Goal: Find specific page/section: Find specific page/section

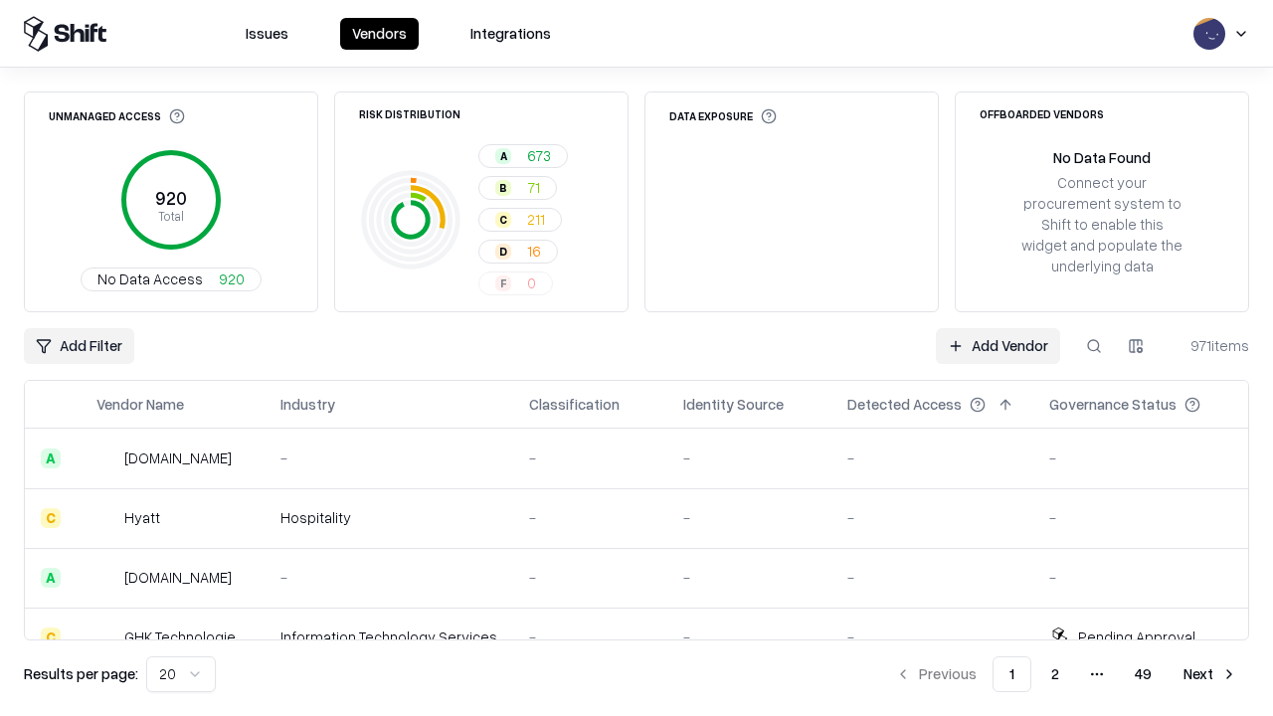
click at [1136, 346] on html "Issues Vendors Integrations Unmanaged Access 920 Total No Data Access 920 Risk …" at bounding box center [636, 358] width 1273 height 716
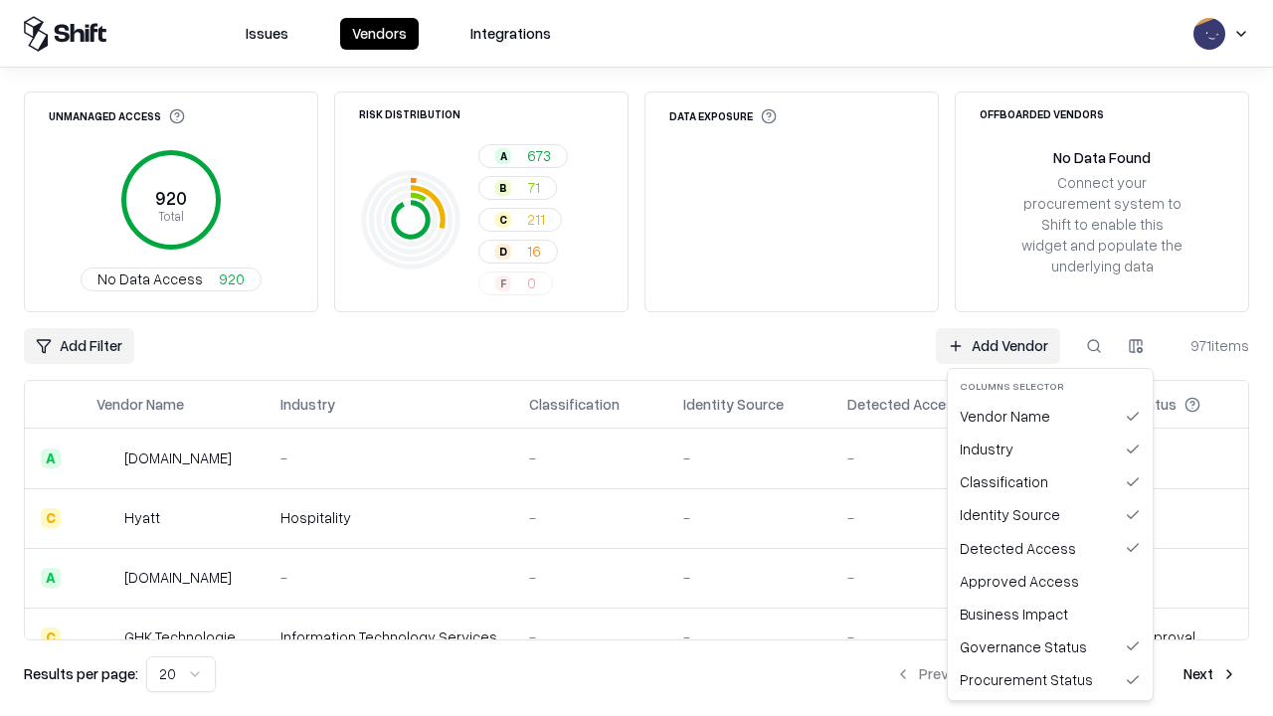
click at [637, 358] on html "Issues Vendors Integrations Unmanaged Access 920 Total No Data Access 920 Risk …" at bounding box center [636, 358] width 1273 height 716
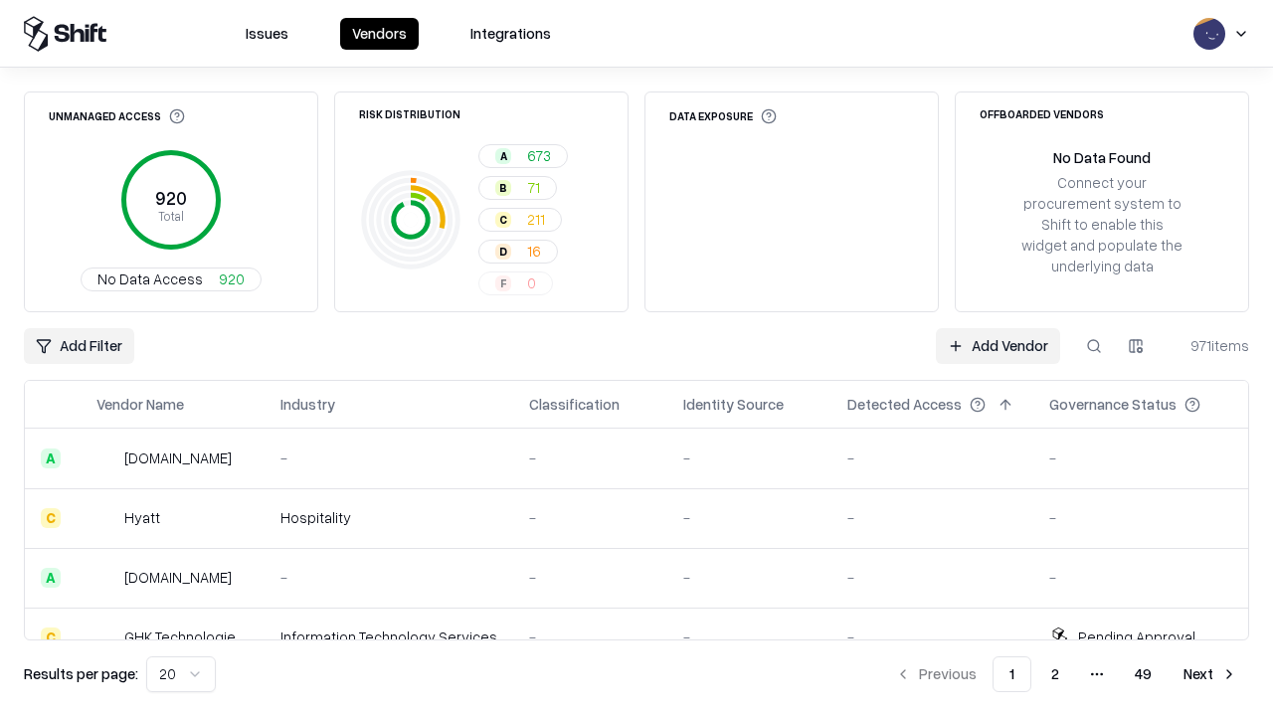
click at [1136, 346] on html "Issues Vendors Integrations Unmanaged Access 920 Total No Data Access 920 Risk …" at bounding box center [636, 358] width 1273 height 716
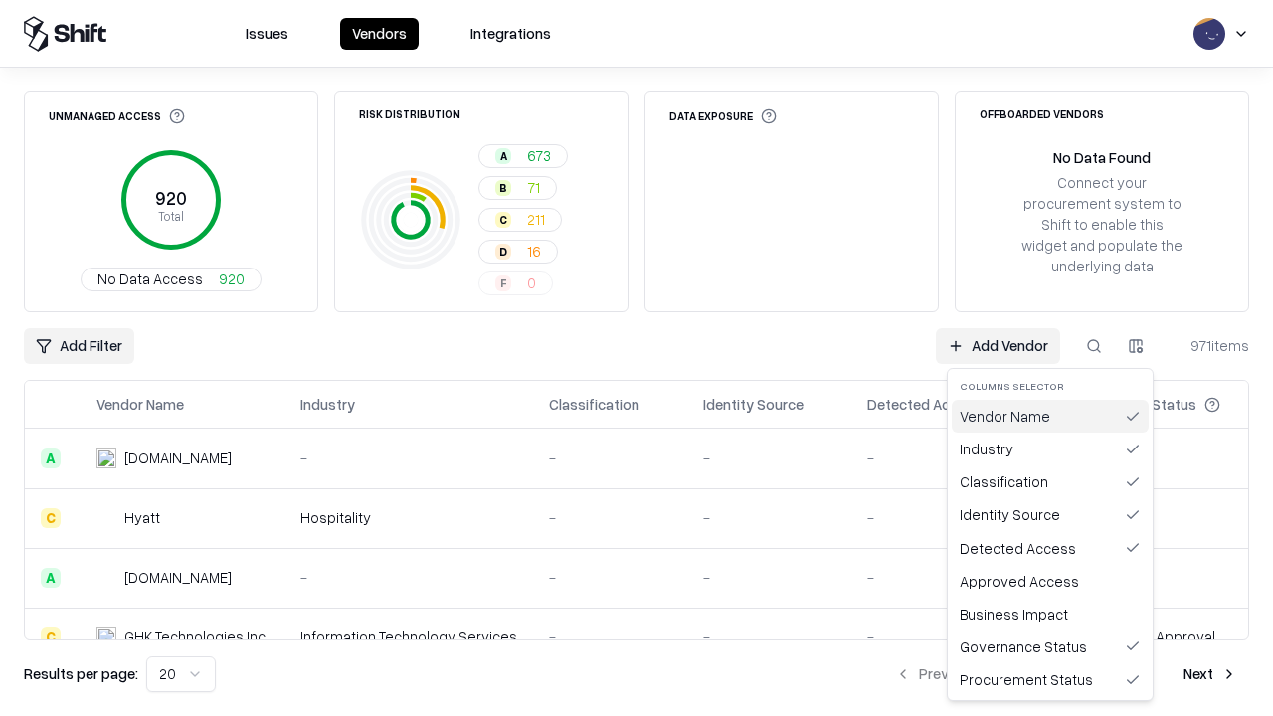
click at [1051, 416] on div "Vendor Name" at bounding box center [1050, 416] width 197 height 33
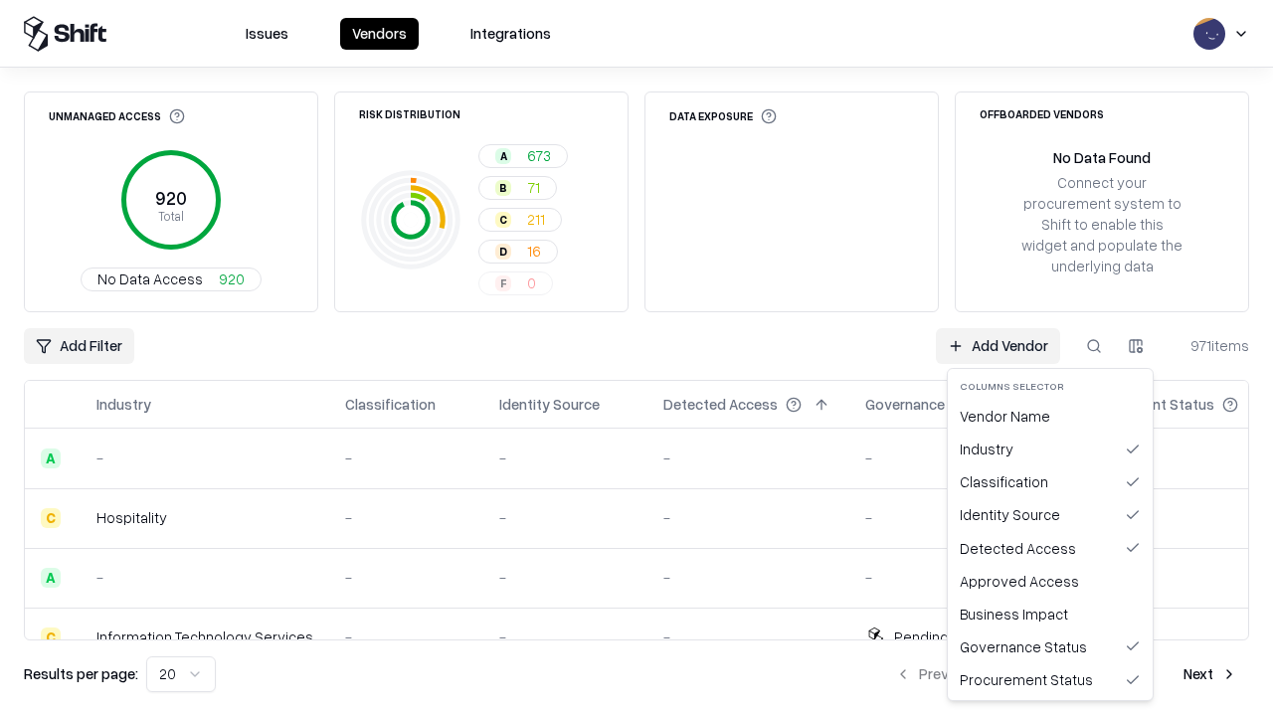
click at [1136, 346] on html "Issues Vendors Integrations Unmanaged Access 920 Total No Data Access 920 Risk …" at bounding box center [636, 358] width 1273 height 716
click at [1051, 416] on div "Vendor Name" at bounding box center [1050, 416] width 197 height 33
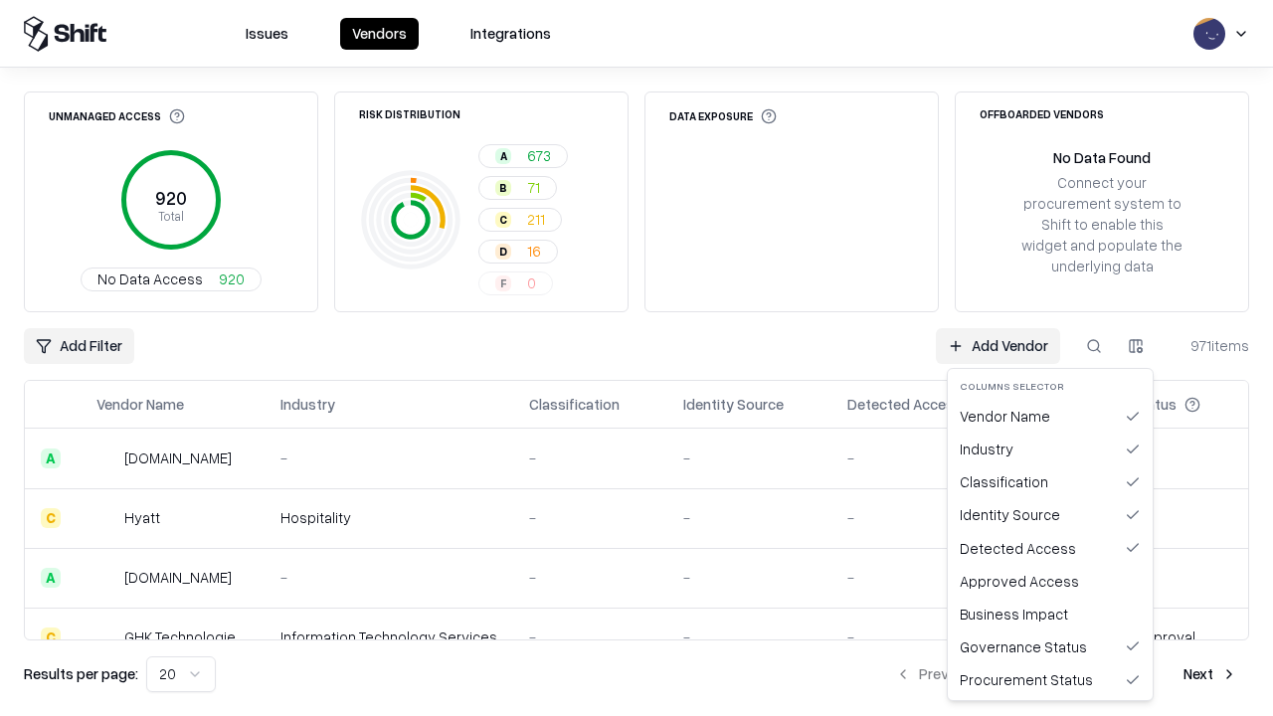
click at [1136, 346] on html "Issues Vendors Integrations Unmanaged Access 920 Total No Data Access 920 Risk …" at bounding box center [636, 358] width 1273 height 716
click at [1051, 449] on div "Industry" at bounding box center [1050, 449] width 197 height 33
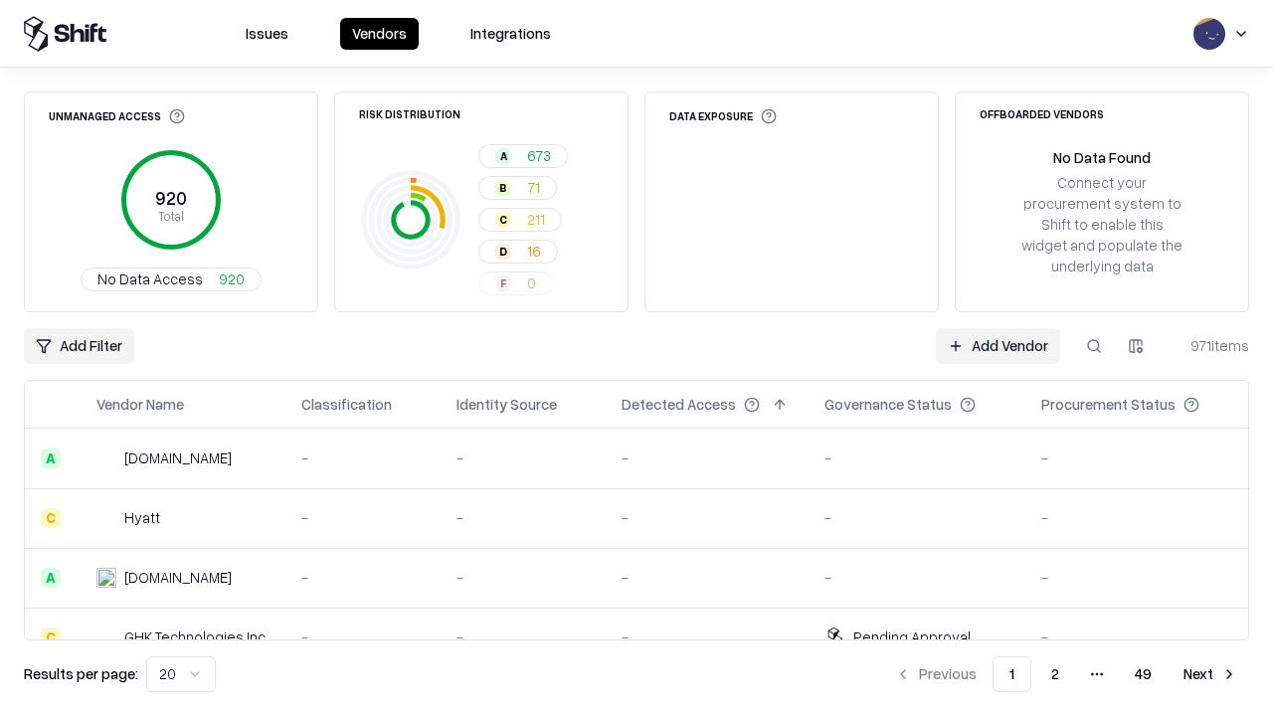
click at [1136, 346] on html "Issues Vendors Integrations Unmanaged Access 920 Total No Data Access 920 Risk …" at bounding box center [636, 358] width 1273 height 716
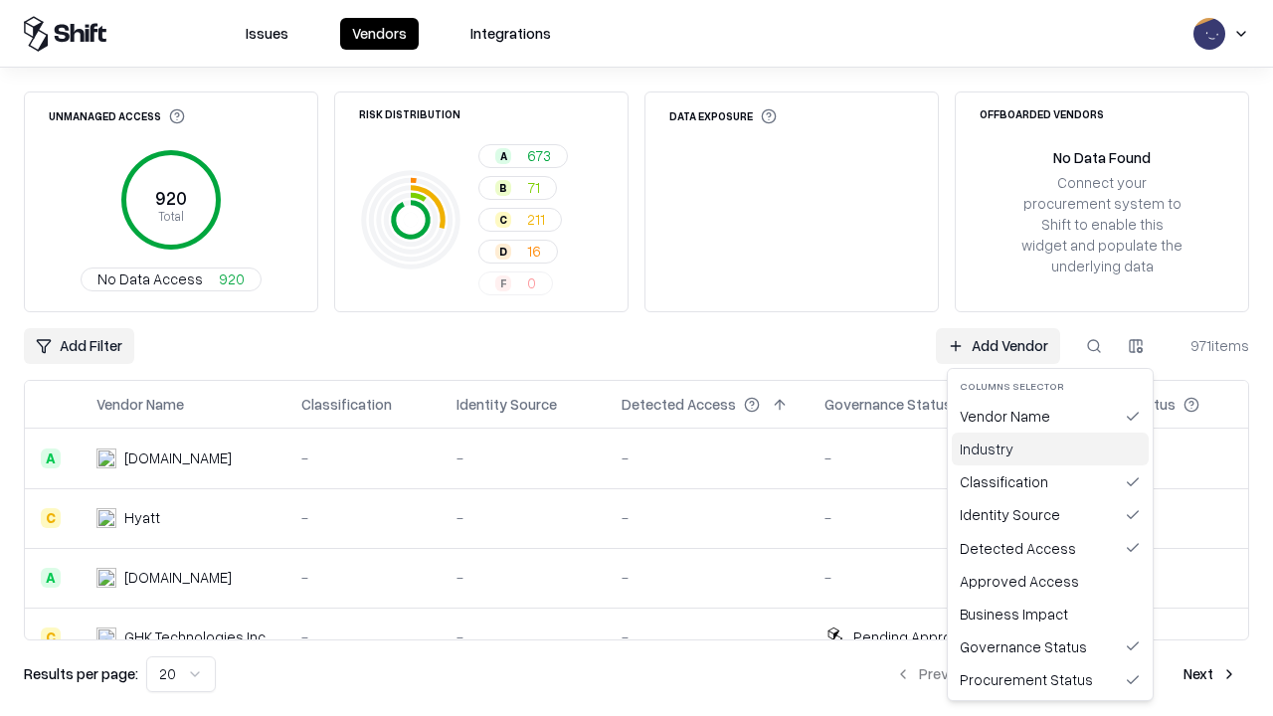
click at [1051, 449] on div "Industry" at bounding box center [1050, 449] width 197 height 33
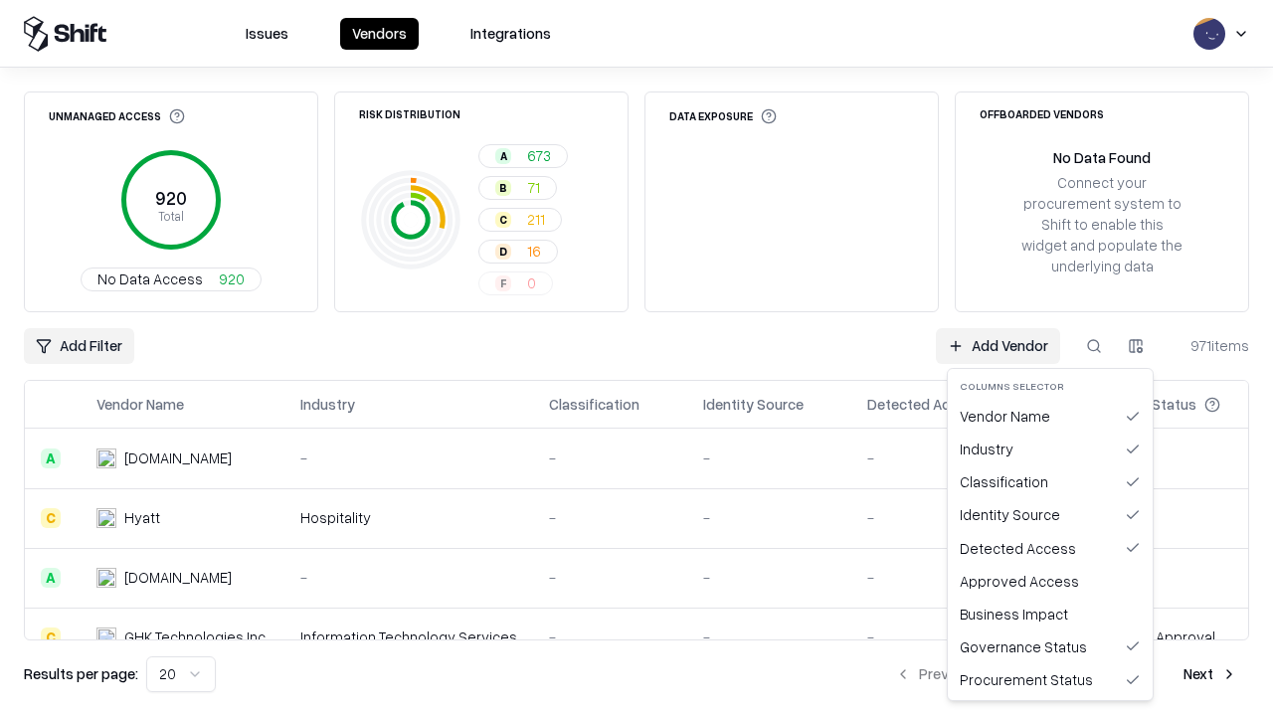
click at [1136, 346] on html "Issues Vendors Integrations Unmanaged Access 920 Total No Data Access 920 Risk …" at bounding box center [636, 358] width 1273 height 716
click at [1051, 482] on div "Classification" at bounding box center [1050, 482] width 197 height 33
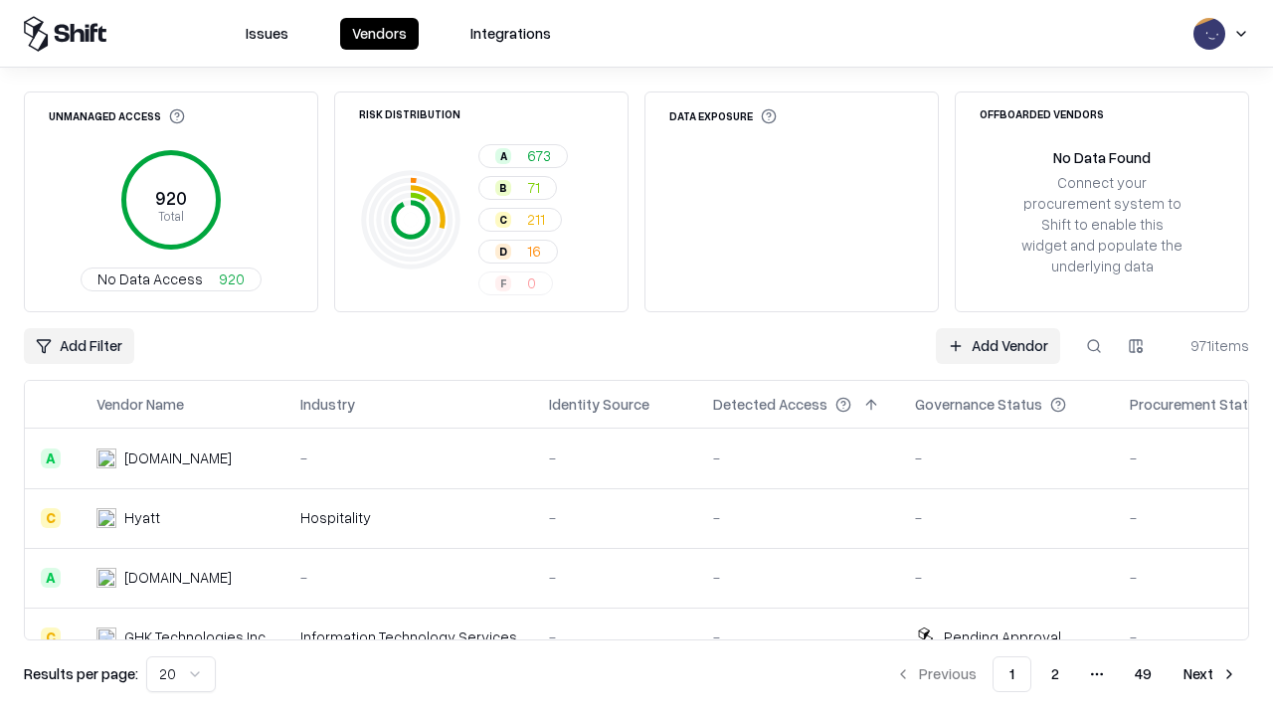
click at [1136, 346] on html "Issues Vendors Integrations Unmanaged Access 920 Total No Data Access 920 Risk …" at bounding box center [636, 358] width 1273 height 716
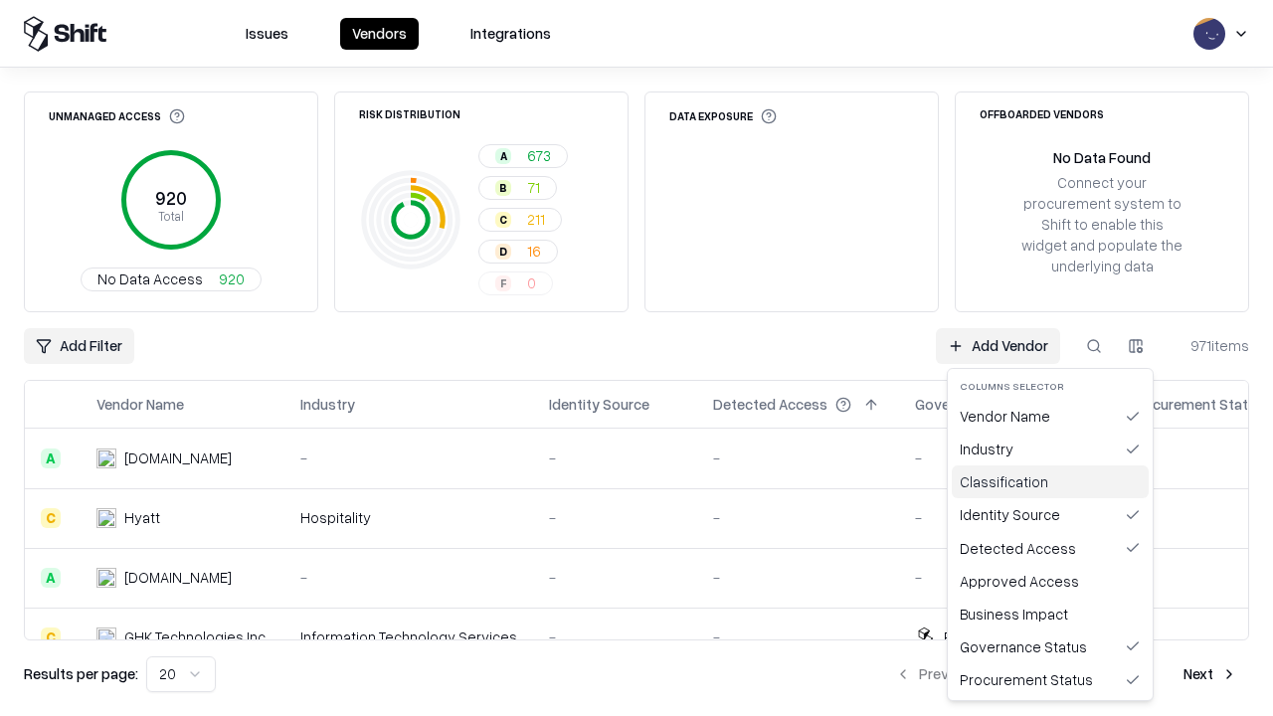
click at [1051, 482] on div "Classification" at bounding box center [1050, 482] width 197 height 33
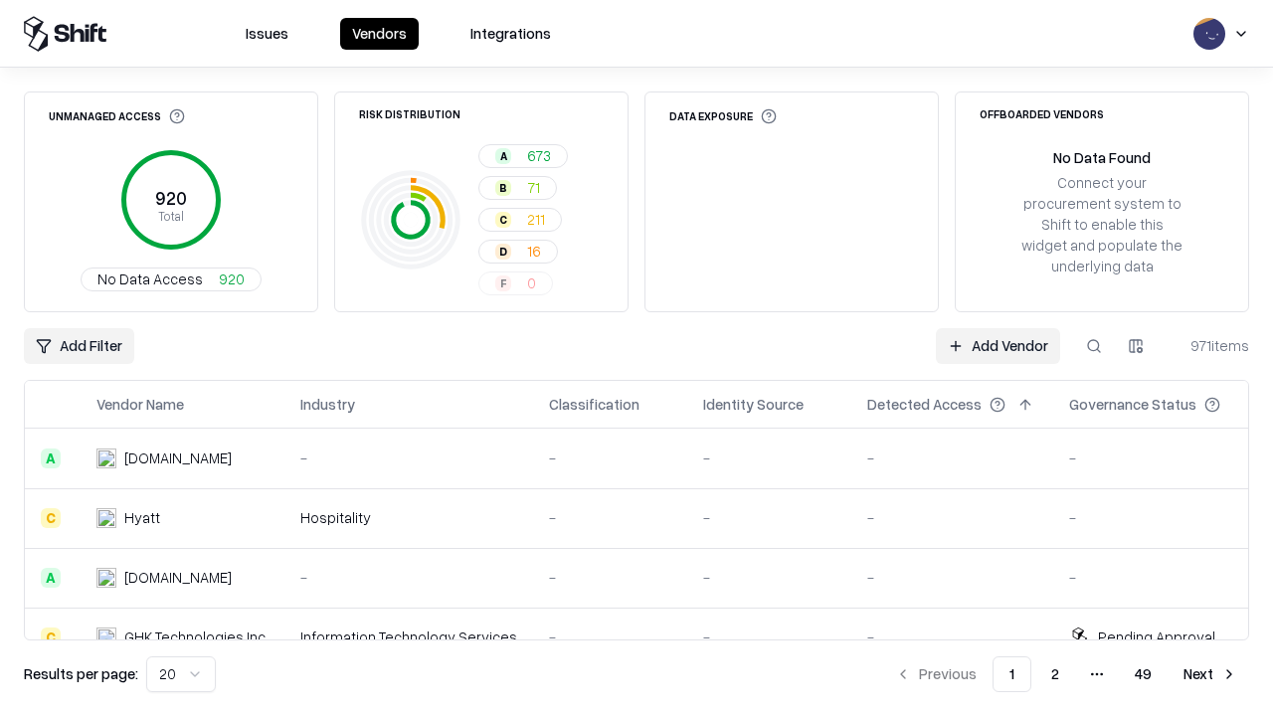
click at [1136, 346] on html "Issues Vendors Integrations Unmanaged Access 920 Total No Data Access 920 Risk …" at bounding box center [636, 358] width 1273 height 716
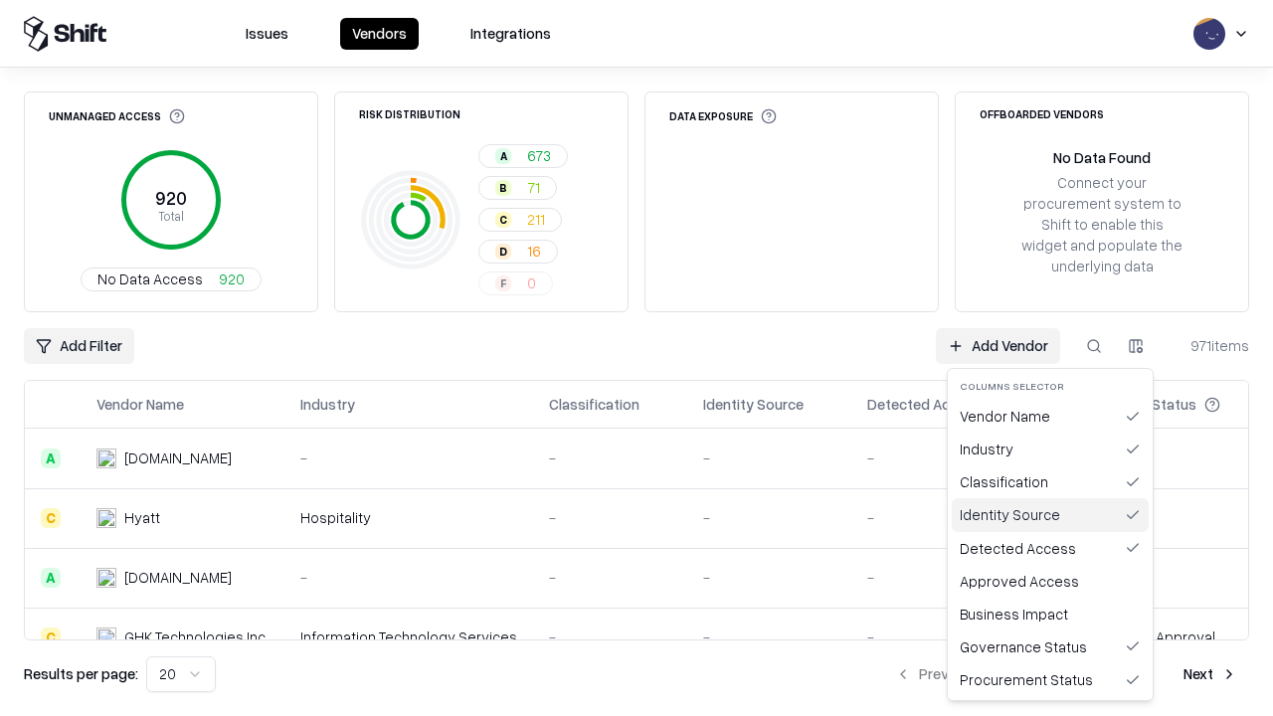
click at [1051, 514] on div "Identity Source" at bounding box center [1050, 514] width 197 height 33
